Goal: Navigation & Orientation: Find specific page/section

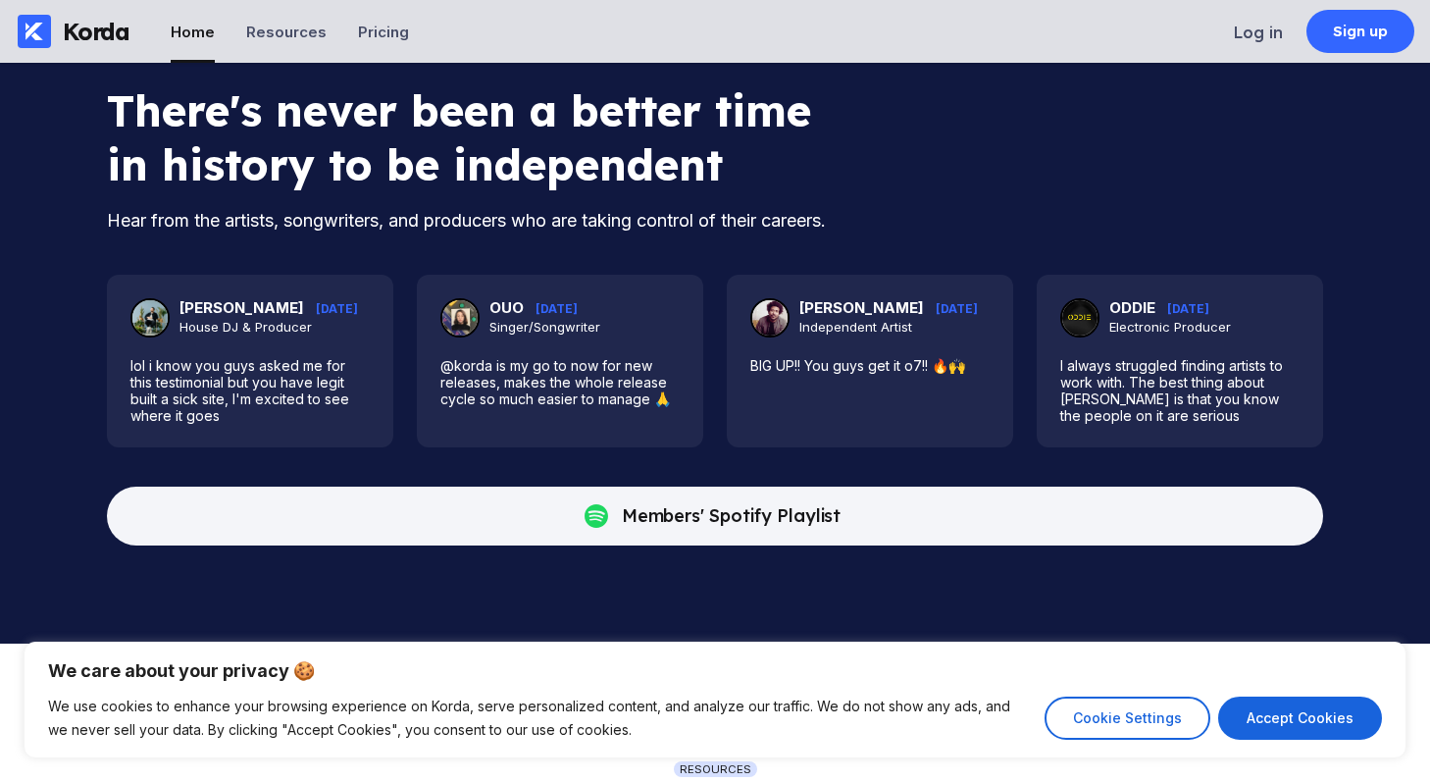
scroll to position [4959, 0]
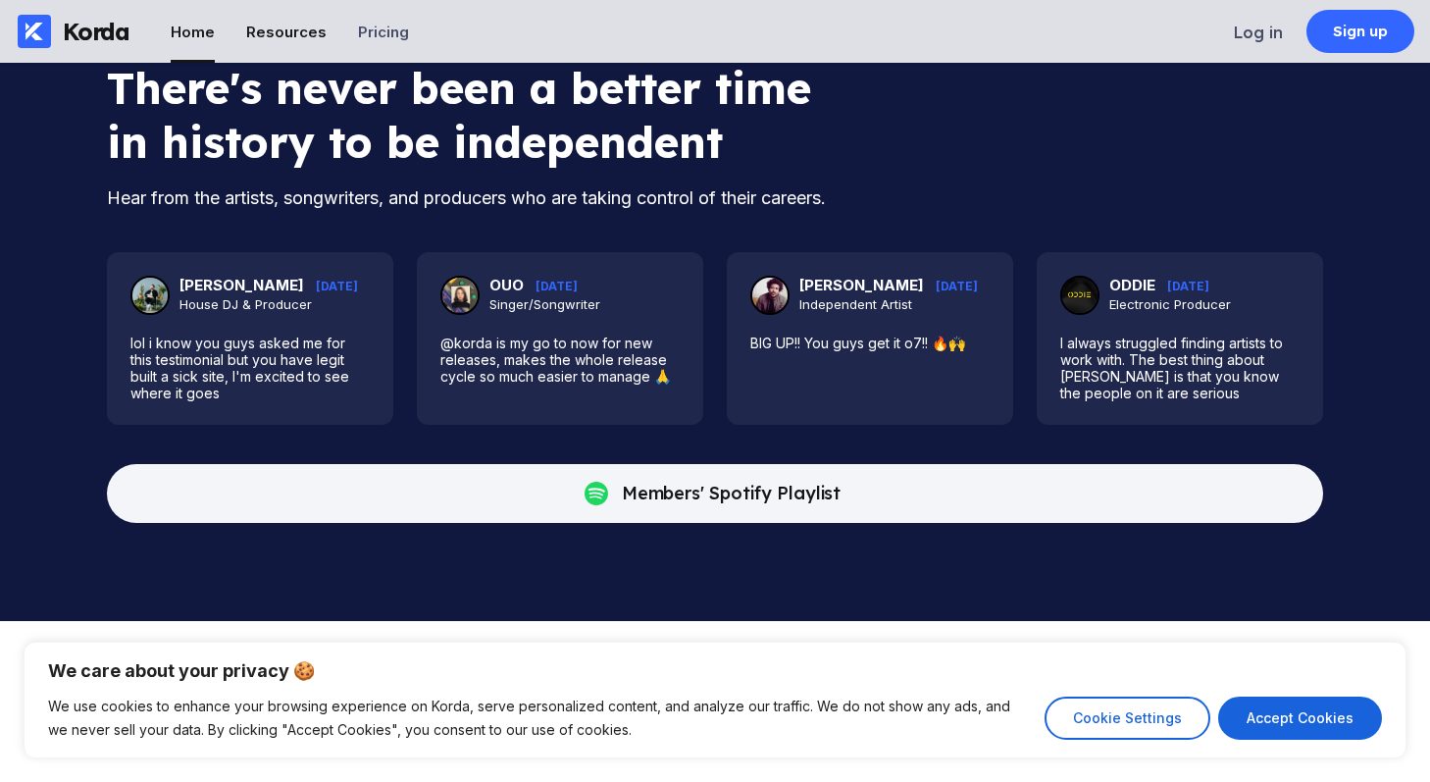
click at [298, 33] on div "Resources" at bounding box center [286, 32] width 80 height 19
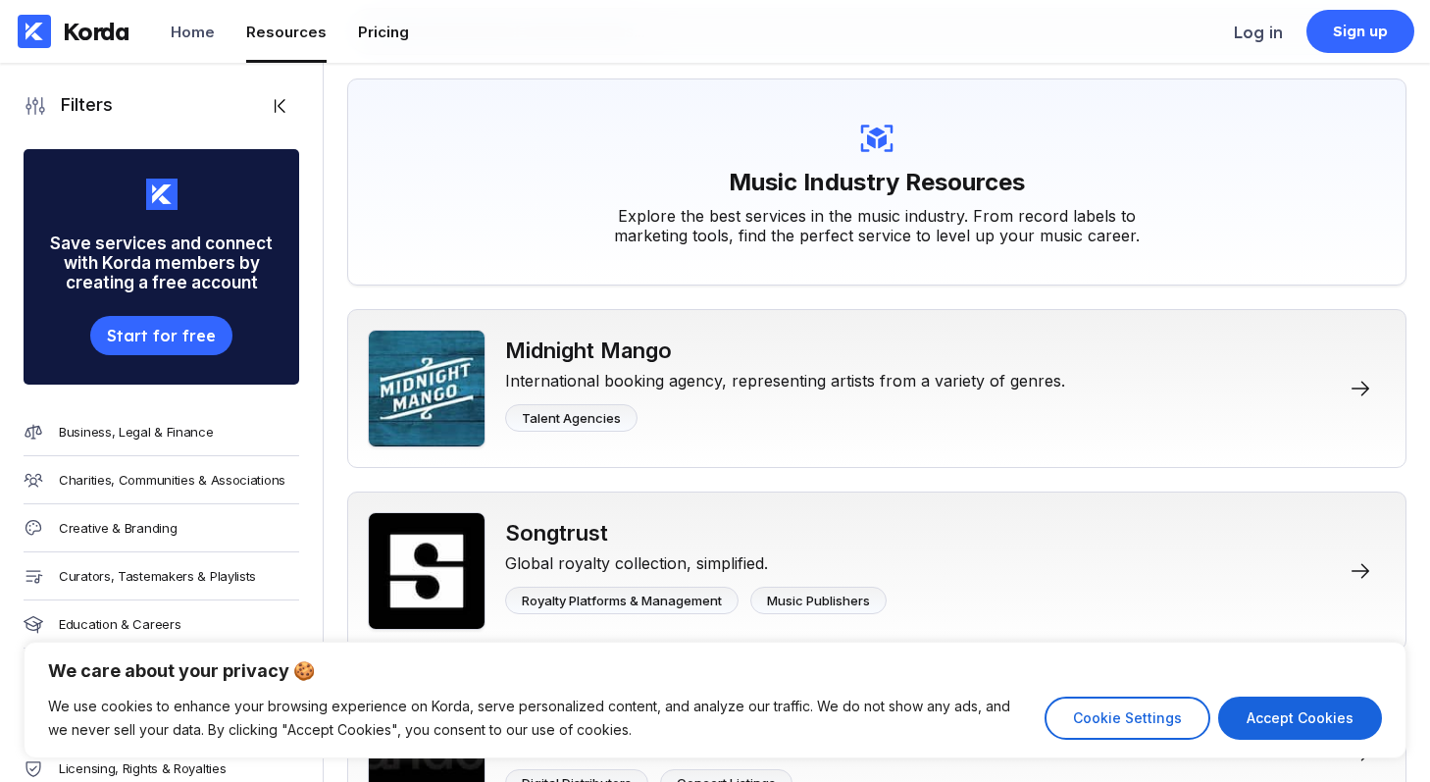
click at [367, 31] on div "Pricing" at bounding box center [383, 32] width 51 height 19
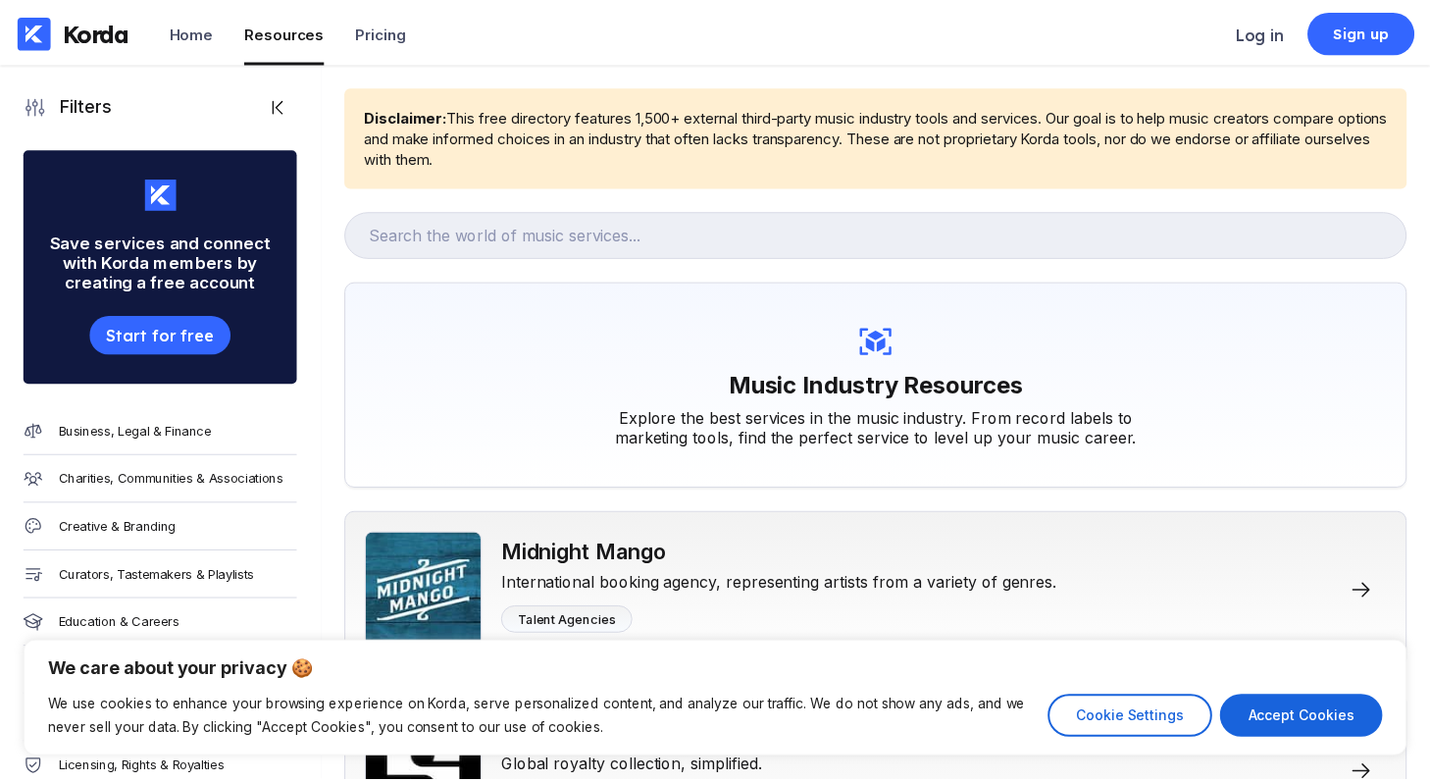
scroll to position [203, 0]
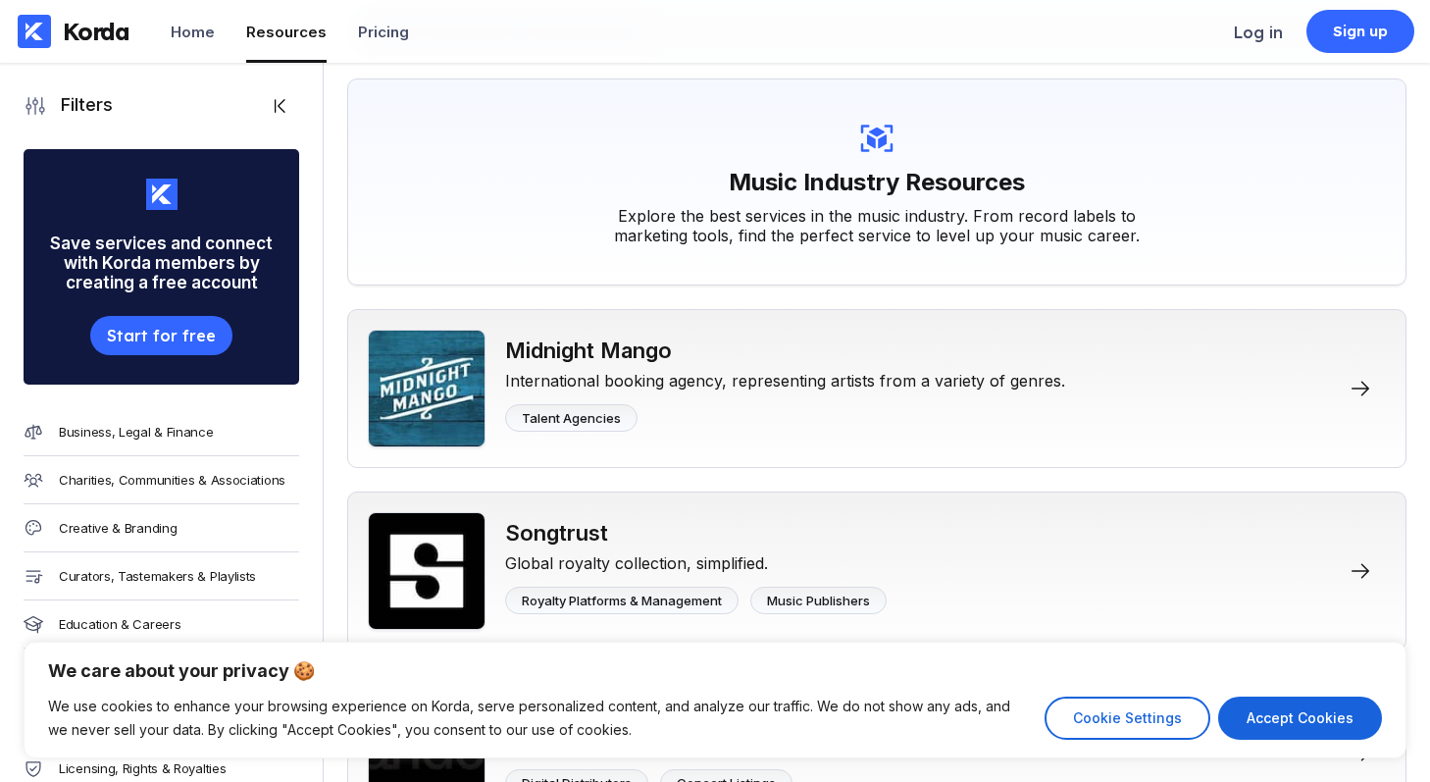
click at [129, 36] on div "Korda" at bounding box center [73, 31] width 147 height 63
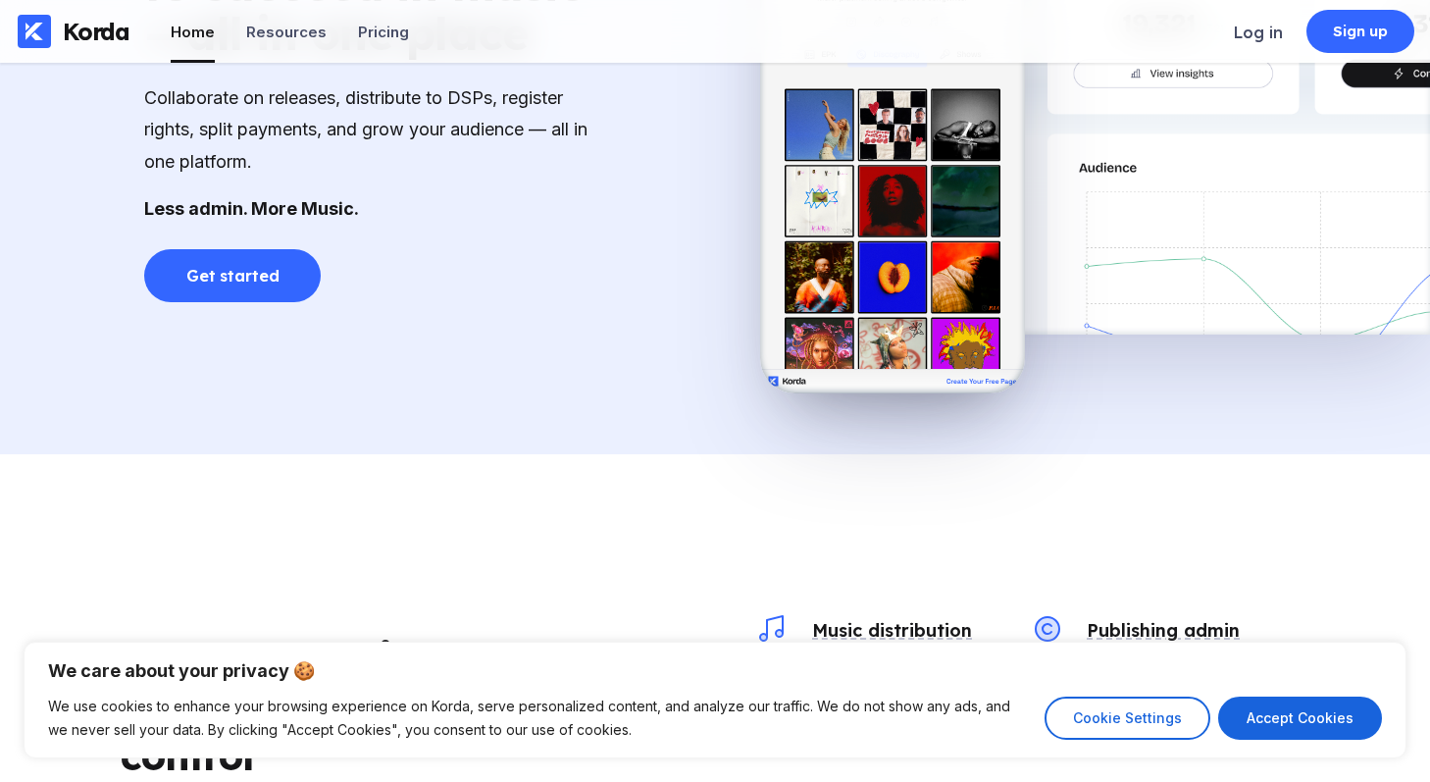
scroll to position [1549, 0]
